Goal: Information Seeking & Learning: Learn about a topic

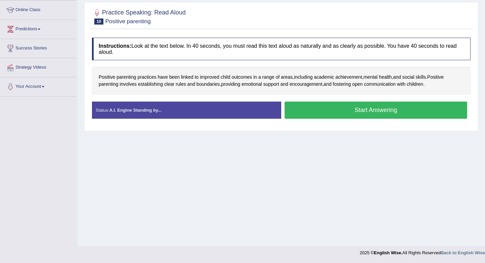
click at [47, 9] on link "Online Class" at bounding box center [38, 9] width 77 height 17
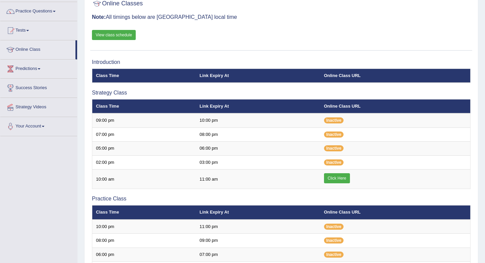
scroll to position [69, 0]
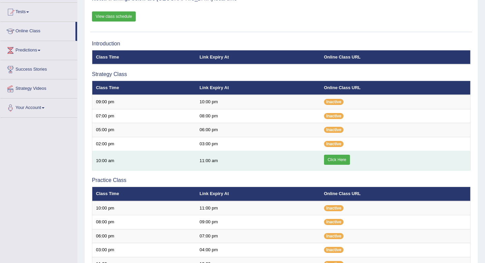
click at [338, 159] on link "Click Here" at bounding box center [337, 160] width 26 height 10
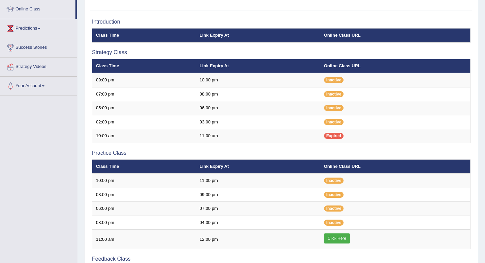
scroll to position [96, 0]
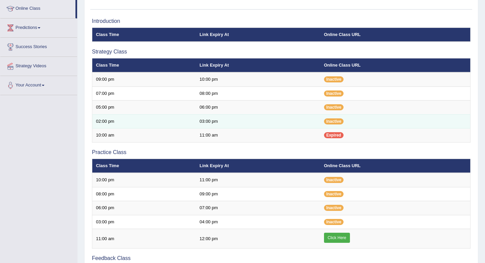
scroll to position [90, 0]
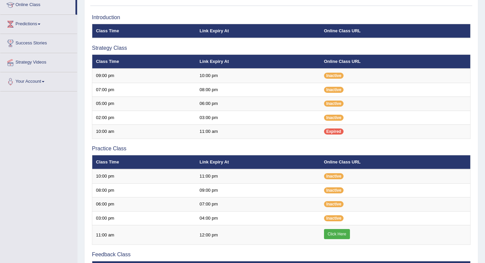
scroll to position [95, 0]
click at [62, 62] on link "Strategy Videos" at bounding box center [38, 61] width 77 height 17
click at [46, 60] on link "Strategy Videos" at bounding box center [38, 61] width 77 height 17
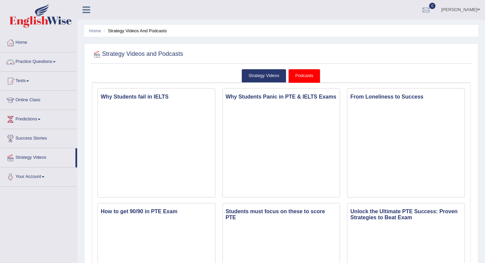
click at [57, 60] on link "Practice Questions" at bounding box center [38, 61] width 77 height 17
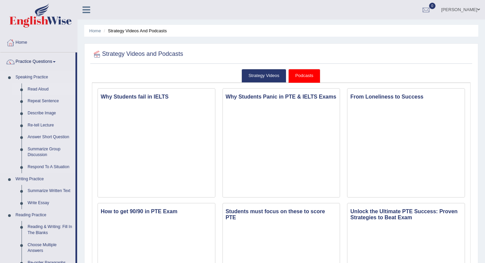
click at [48, 89] on link "Read Aloud" at bounding box center [50, 90] width 51 height 12
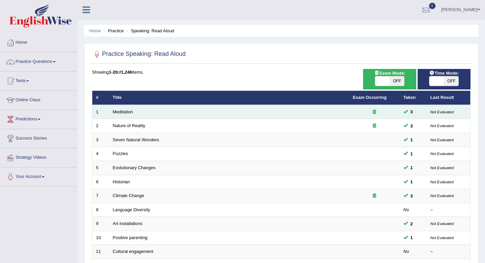
click at [378, 111] on div at bounding box center [374, 112] width 43 height 6
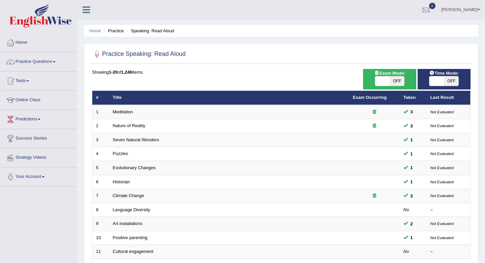
click at [452, 79] on span "OFF" at bounding box center [451, 80] width 14 height 9
checkbox input "true"
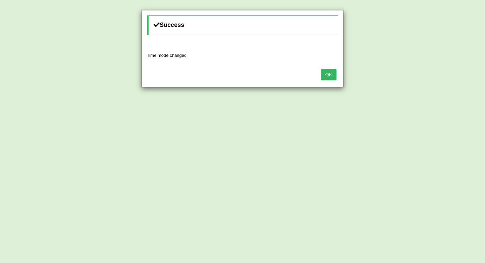
click at [330, 75] on button "OK" at bounding box center [328, 74] width 15 height 11
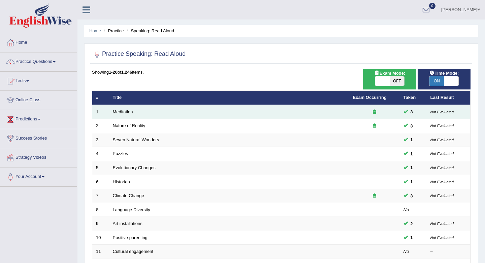
click at [294, 117] on td "Meditation" at bounding box center [229, 112] width 240 height 14
click at [127, 111] on link "Meditation" at bounding box center [123, 111] width 20 height 5
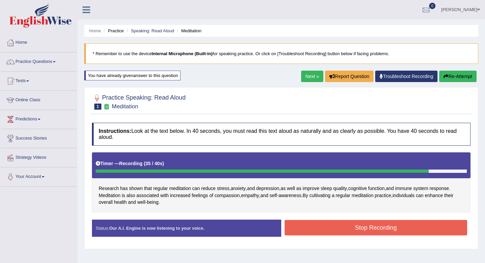
click at [348, 224] on button "Stop Recording" at bounding box center [376, 227] width 183 height 15
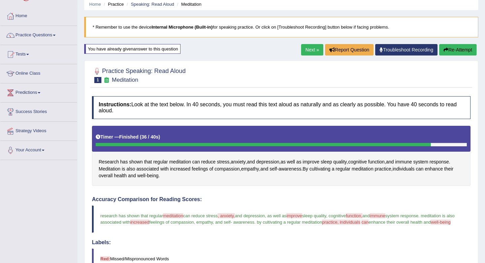
scroll to position [26, 0]
click at [451, 48] on button "Re-Attempt" at bounding box center [457, 49] width 37 height 11
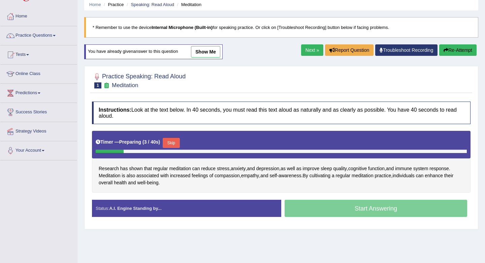
click at [175, 144] on button "Skip" at bounding box center [171, 143] width 17 height 10
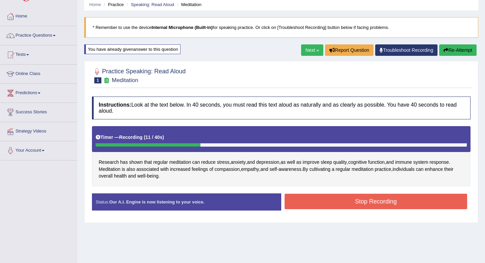
click at [310, 47] on link "Next »" at bounding box center [312, 49] width 22 height 11
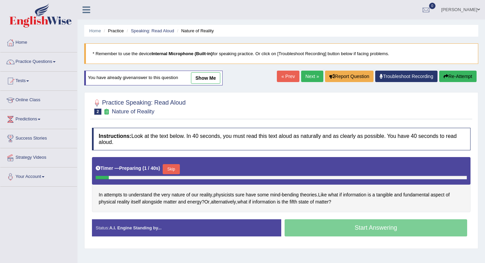
click at [289, 74] on link "« Prev" at bounding box center [288, 76] width 22 height 11
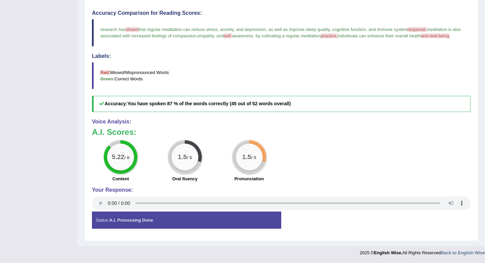
scroll to position [220, 0]
